Goal: Transaction & Acquisition: Purchase product/service

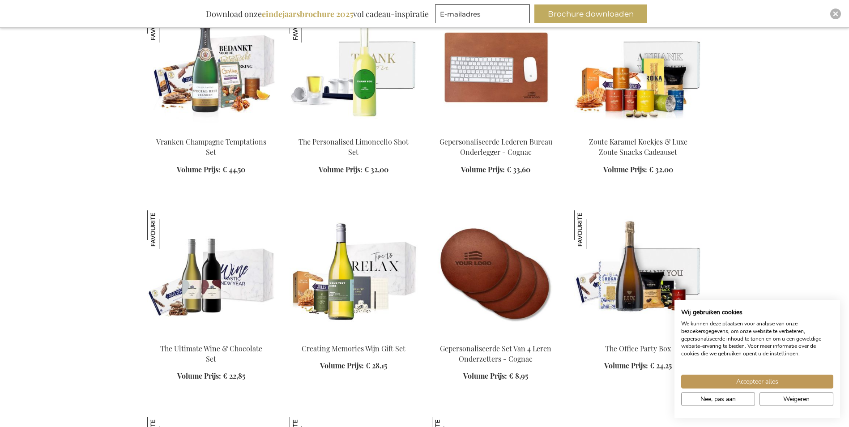
scroll to position [1119, 0]
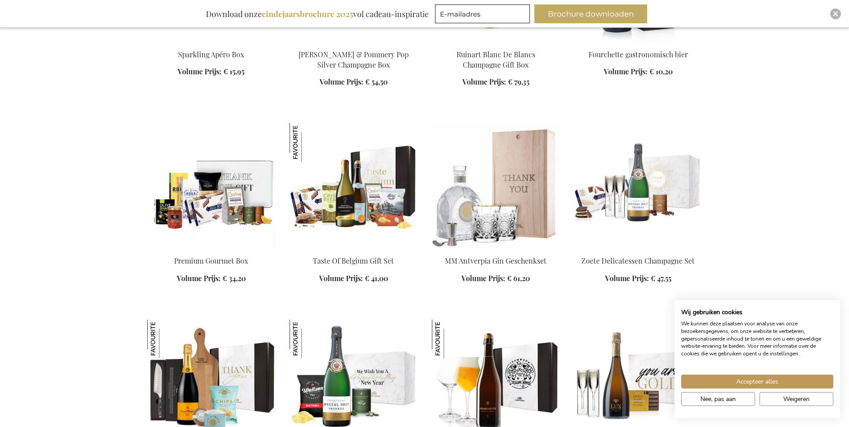
scroll to position [1790, 0]
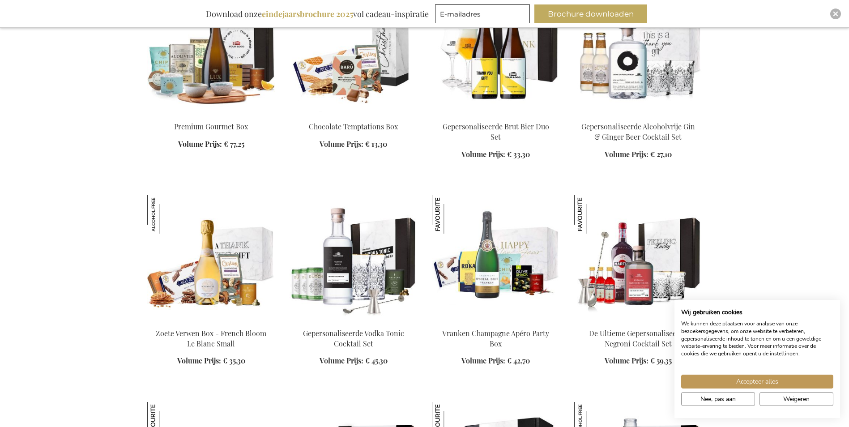
scroll to position [2461, 0]
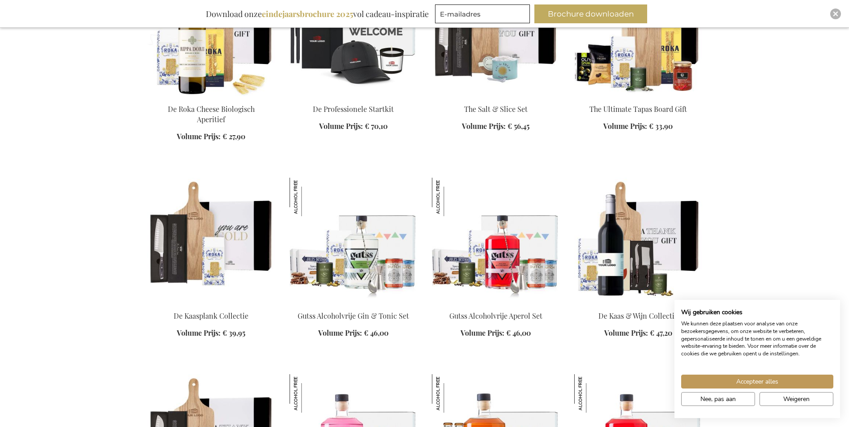
scroll to position [3938, 0]
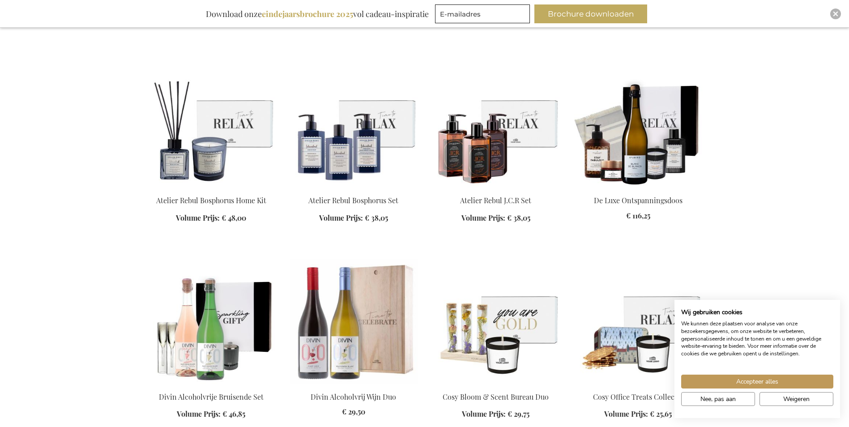
scroll to position [4744, 0]
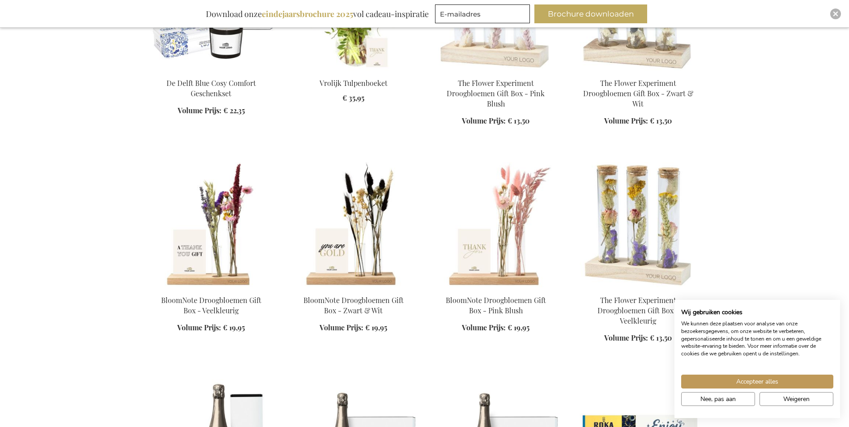
scroll to position [5236, 0]
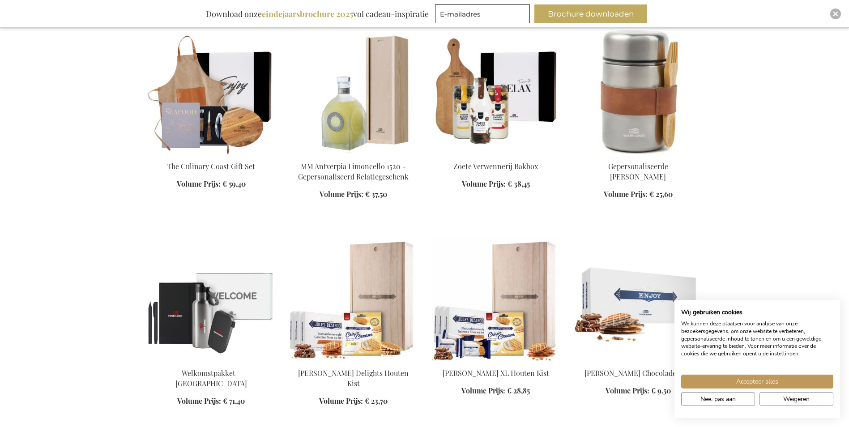
scroll to position [5818, 0]
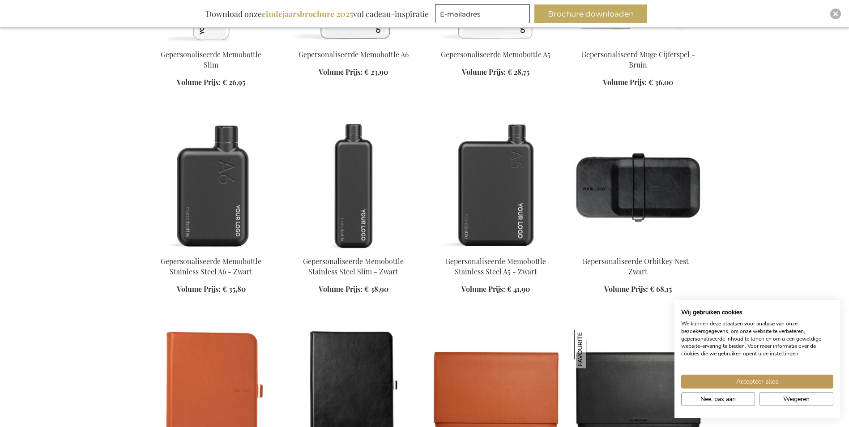
scroll to position [8368, 0]
